Goal: Check status

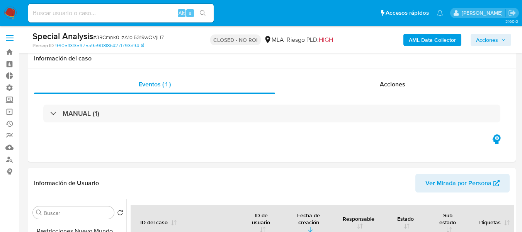
select select "10"
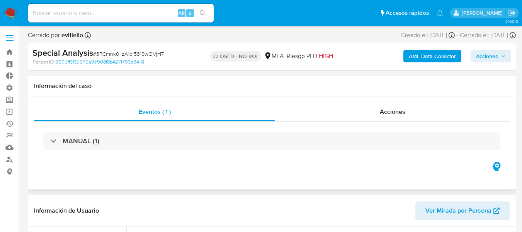
drag, startPoint x: 115, startPoint y: 134, endPoint x: 97, endPoint y: 96, distance: 42.2
click at [97, 96] on div "Eventos ( 1 ) Acciones MANUAL (1)" at bounding box center [272, 142] width 488 height 93
click at [83, 12] on input at bounding box center [121, 13] width 186 height 10
paste input "85395007"
type input "85395007"
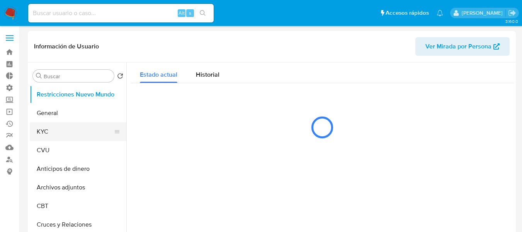
select select "10"
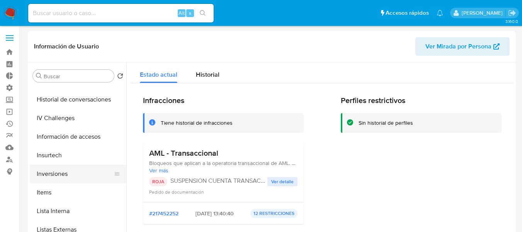
scroll to position [287, 0]
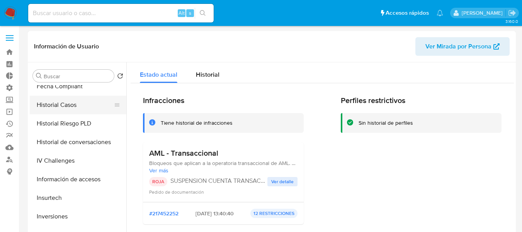
click at [57, 102] on button "Historial Casos" at bounding box center [75, 105] width 90 height 19
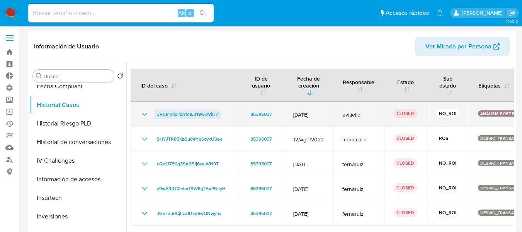
drag, startPoint x: 221, startPoint y: 121, endPoint x: 157, endPoint y: 116, distance: 64.0
click at [157, 116] on td "3RCmnk0iIzA1oI5319wOVjH7" at bounding box center [185, 114] width 108 height 25
click at [143, 116] on icon "Mostrar/Ocultar" at bounding box center [144, 113] width 9 height 9
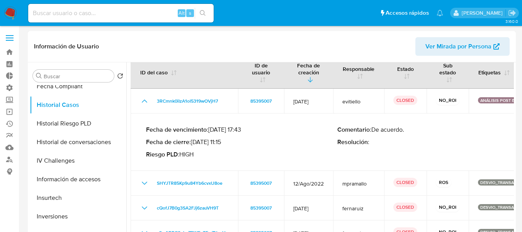
scroll to position [0, 0]
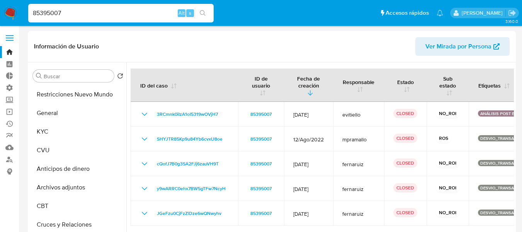
select select "10"
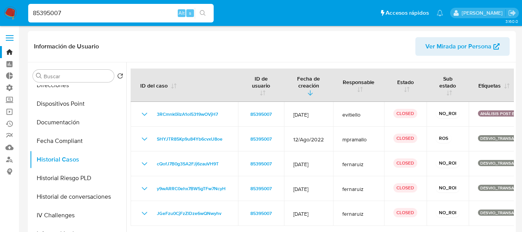
click at [93, 9] on input "85395007" at bounding box center [121, 13] width 186 height 10
paste input "473332651"
type input "473332651"
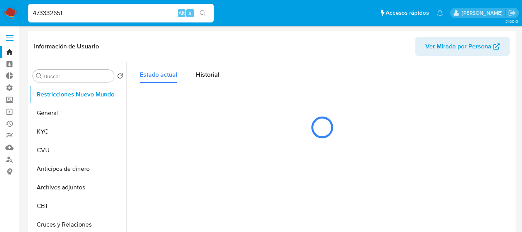
select select "10"
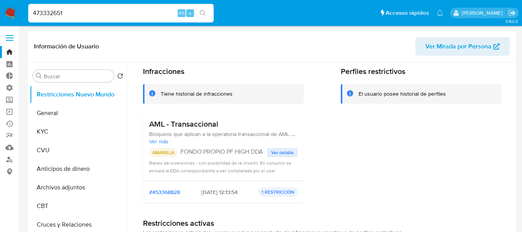
scroll to position [67, 0]
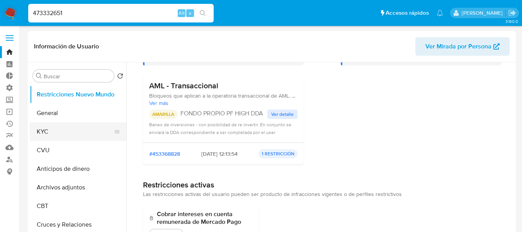
click at [66, 129] on button "KYC" at bounding box center [75, 131] width 90 height 19
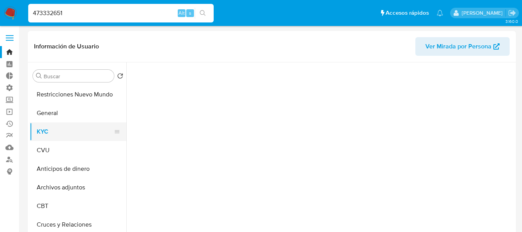
scroll to position [0, 0]
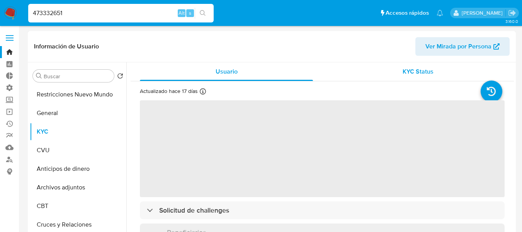
click at [389, 74] on div "KYC Status" at bounding box center [418, 71] width 173 height 19
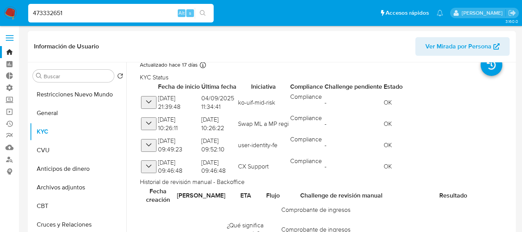
scroll to position [39, 0]
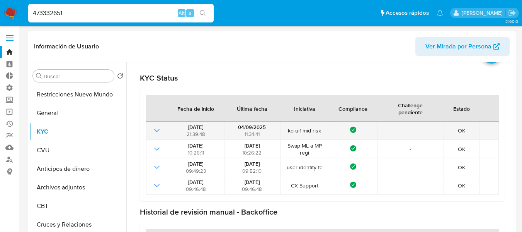
drag, startPoint x: 290, startPoint y: 128, endPoint x: 323, endPoint y: 128, distance: 33.6
click at [323, 128] on span "ko-uif-mid-risk" at bounding box center [305, 130] width 44 height 7
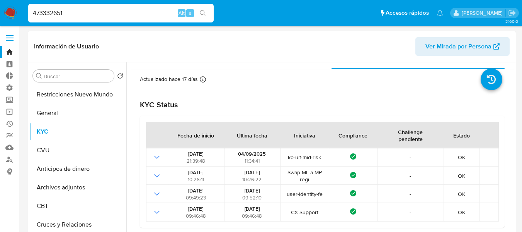
scroll to position [0, 0]
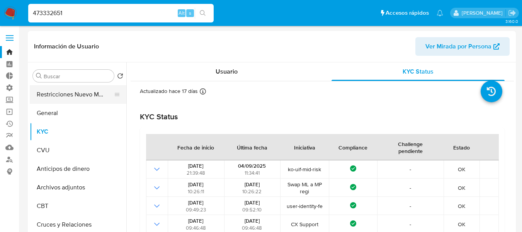
click at [63, 94] on button "Restricciones Nuevo Mundo" at bounding box center [75, 94] width 90 height 19
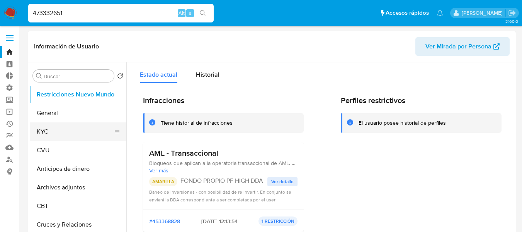
click at [44, 130] on button "KYC" at bounding box center [75, 131] width 90 height 19
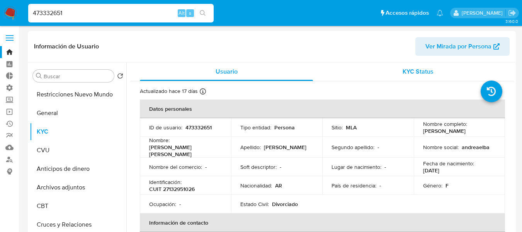
click at [433, 75] on div "KYC Status" at bounding box center [418, 71] width 173 height 19
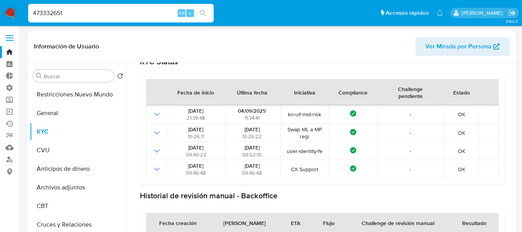
scroll to position [57, 0]
